Goal: Information Seeking & Learning: Learn about a topic

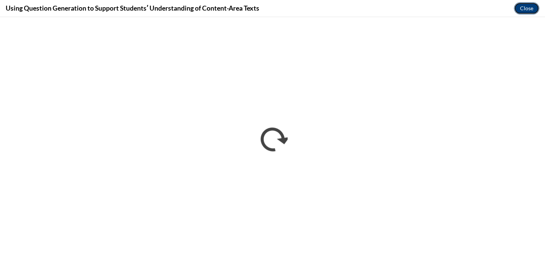
click at [526, 9] on button "Close" at bounding box center [526, 8] width 25 height 12
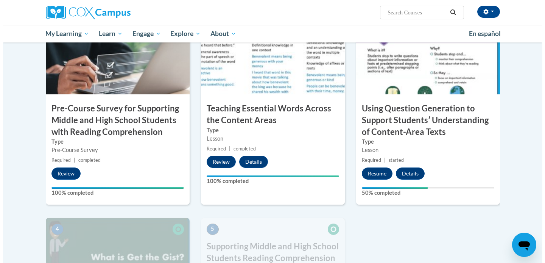
scroll to position [206, 0]
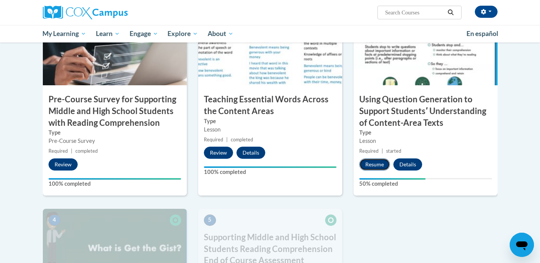
click at [376, 164] on button "Resume" at bounding box center [374, 164] width 31 height 12
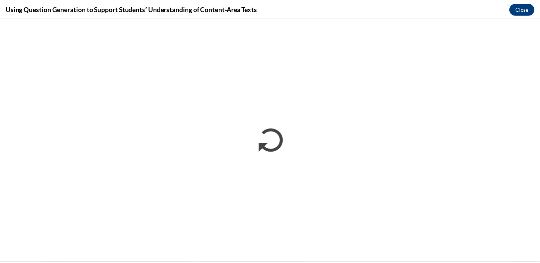
scroll to position [0, 0]
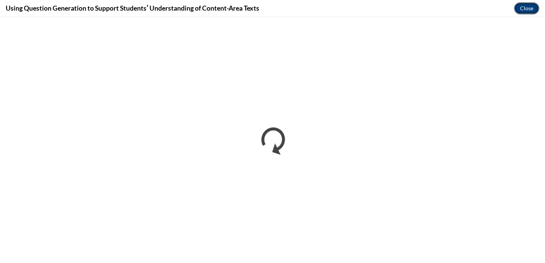
click at [527, 5] on button "Close" at bounding box center [526, 8] width 25 height 12
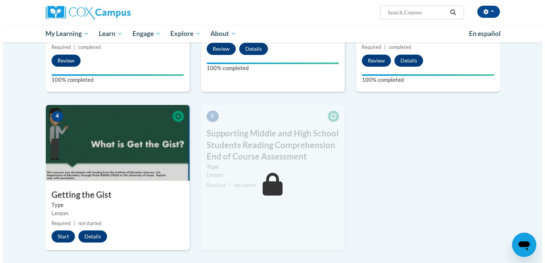
scroll to position [316, 0]
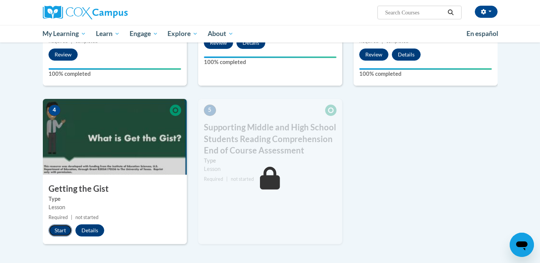
click at [60, 232] on button "Start" at bounding box center [59, 230] width 23 height 12
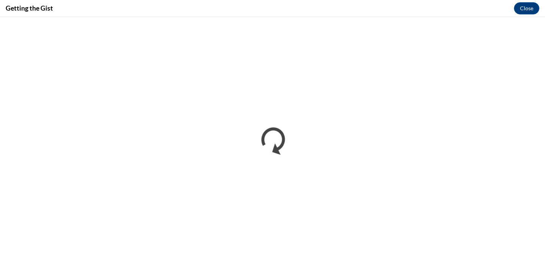
scroll to position [0, 0]
